Goal: Check status: Check status

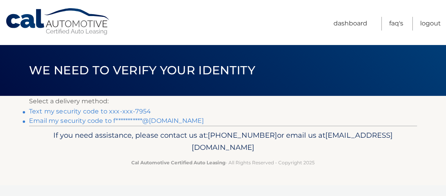
click at [111, 111] on link "Text my security code to xxx-xxx-7954" at bounding box center [90, 111] width 122 height 7
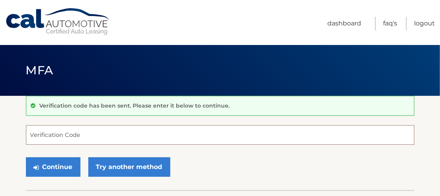
click at [100, 137] on input "Verification Code" at bounding box center [220, 135] width 388 height 20
click at [105, 139] on input "Verification Code" at bounding box center [220, 135] width 388 height 20
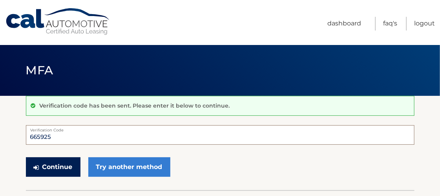
type input "665925"
click at [65, 166] on button "Continue" at bounding box center [53, 168] width 55 height 20
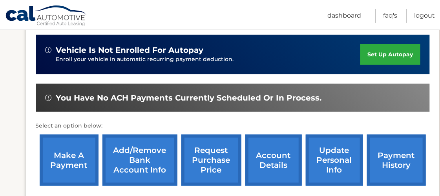
scroll to position [116, 0]
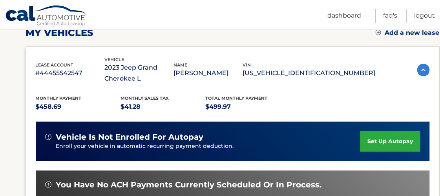
click at [419, 73] on img at bounding box center [423, 70] width 13 height 13
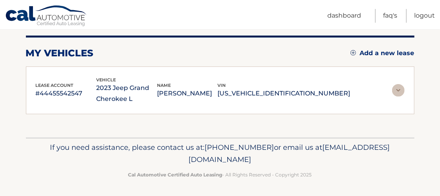
click at [396, 88] on img at bounding box center [398, 90] width 13 height 13
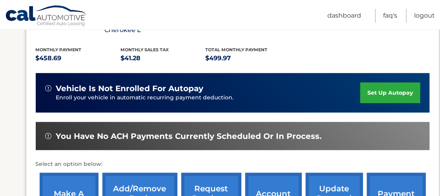
scroll to position [262, 0]
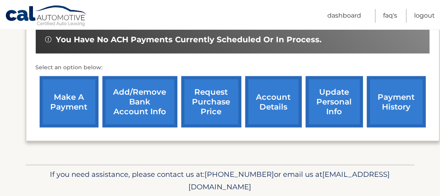
click at [271, 99] on link "account details" at bounding box center [273, 101] width 56 height 51
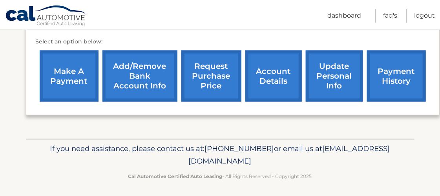
scroll to position [289, 0]
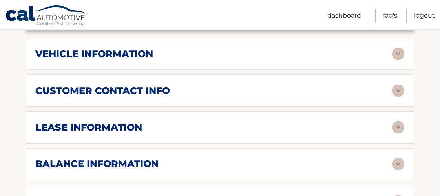
scroll to position [348, 0]
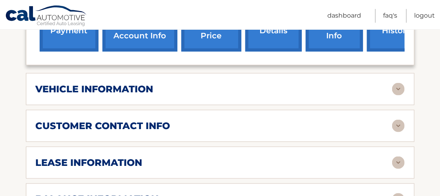
click at [137, 88] on h2 "vehicle information" at bounding box center [95, 90] width 118 height 12
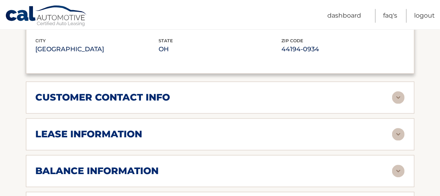
scroll to position [610, 0]
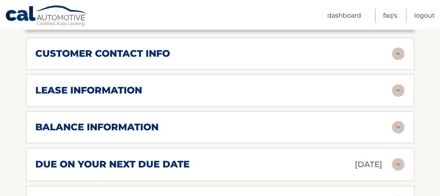
click at [78, 88] on h2 "lease information" at bounding box center [89, 91] width 107 height 12
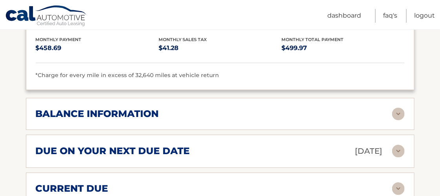
scroll to position [784, 0]
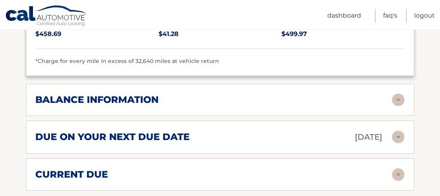
click at [84, 98] on h2 "balance information" at bounding box center [97, 100] width 123 height 12
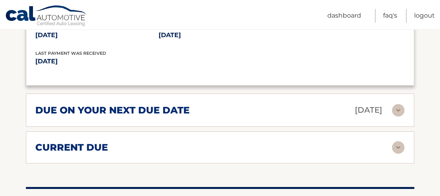
scroll to position [929, 0]
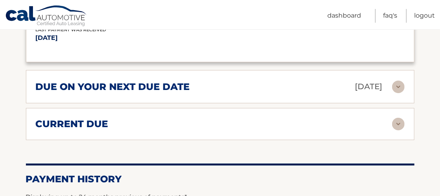
click at [70, 85] on h2 "due on your next due date" at bounding box center [113, 87] width 154 height 12
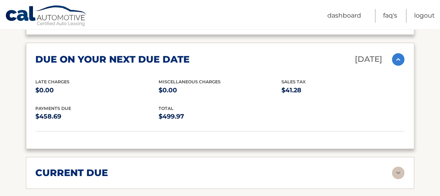
scroll to position [1016, 0]
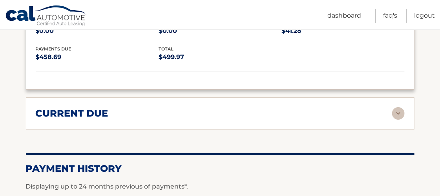
click at [56, 111] on h2 "current due" at bounding box center [72, 114] width 73 height 12
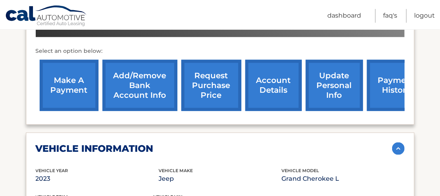
scroll to position [290, 0]
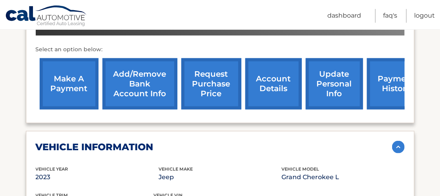
click at [289, 74] on link "account details" at bounding box center [273, 83] width 56 height 51
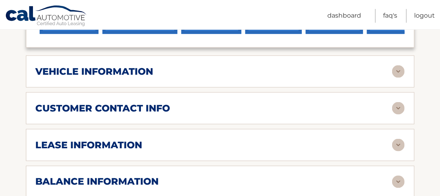
scroll to position [377, 0]
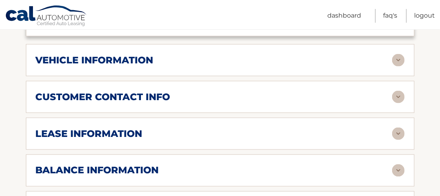
click at [61, 128] on h2 "lease information" at bounding box center [89, 134] width 107 height 12
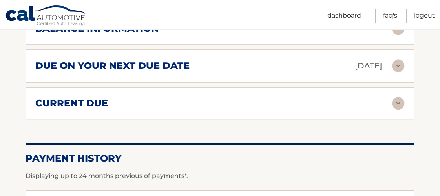
scroll to position [668, 0]
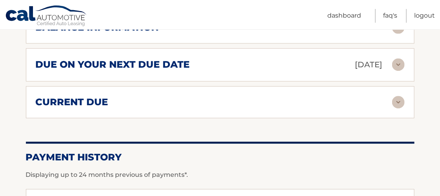
click at [91, 96] on h2 "current due" at bounding box center [72, 102] width 73 height 12
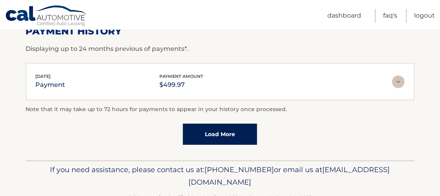
scroll to position [871, 0]
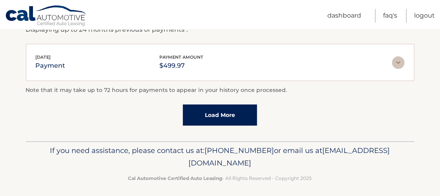
click at [244, 115] on link "Load More" at bounding box center [220, 115] width 74 height 21
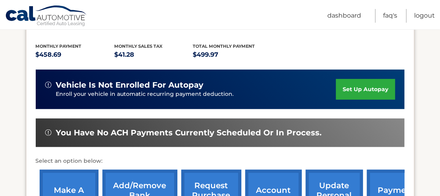
scroll to position [232, 0]
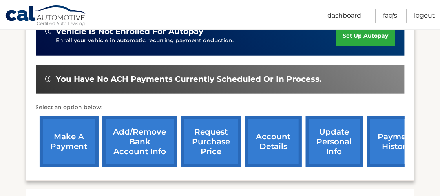
click at [278, 137] on link "account details" at bounding box center [273, 141] width 56 height 51
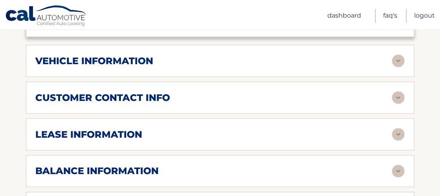
scroll to position [348, 0]
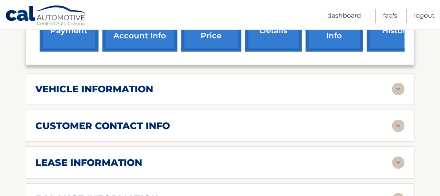
click at [122, 84] on h2 "vehicle information" at bounding box center [95, 90] width 118 height 12
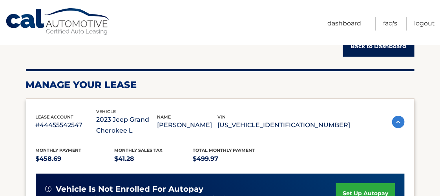
scroll to position [0, 0]
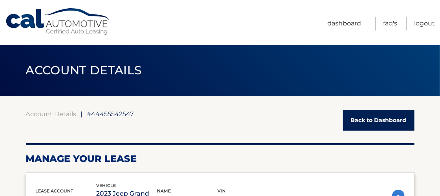
drag, startPoint x: 419, startPoint y: 34, endPoint x: 422, endPoint y: 31, distance: 4.2
click at [419, 34] on ul "Dashboard FAQ's Logout" at bounding box center [380, 22] width 107 height 45
click at [424, 27] on link "Logout" at bounding box center [424, 24] width 21 height 14
